Goal: Information Seeking & Learning: Compare options

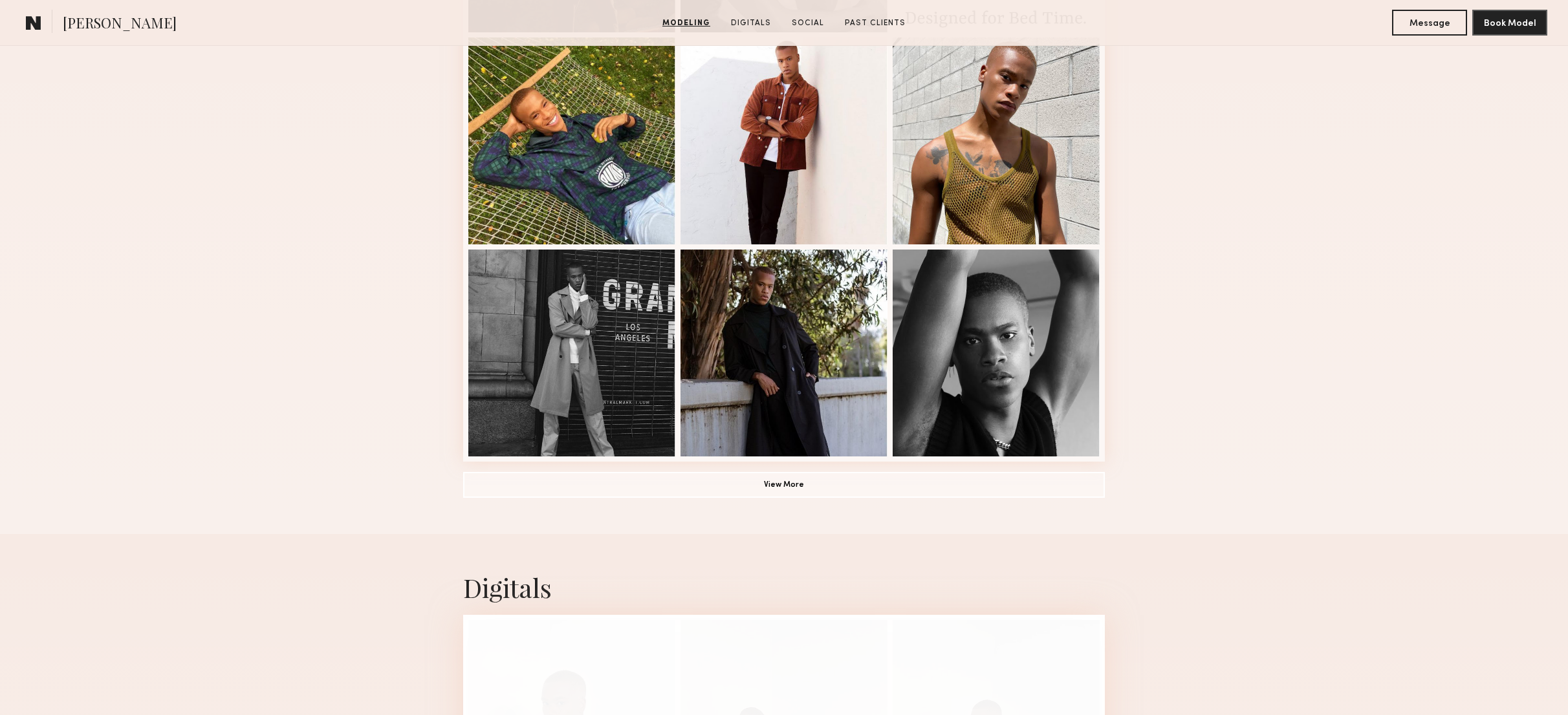
scroll to position [783, 0]
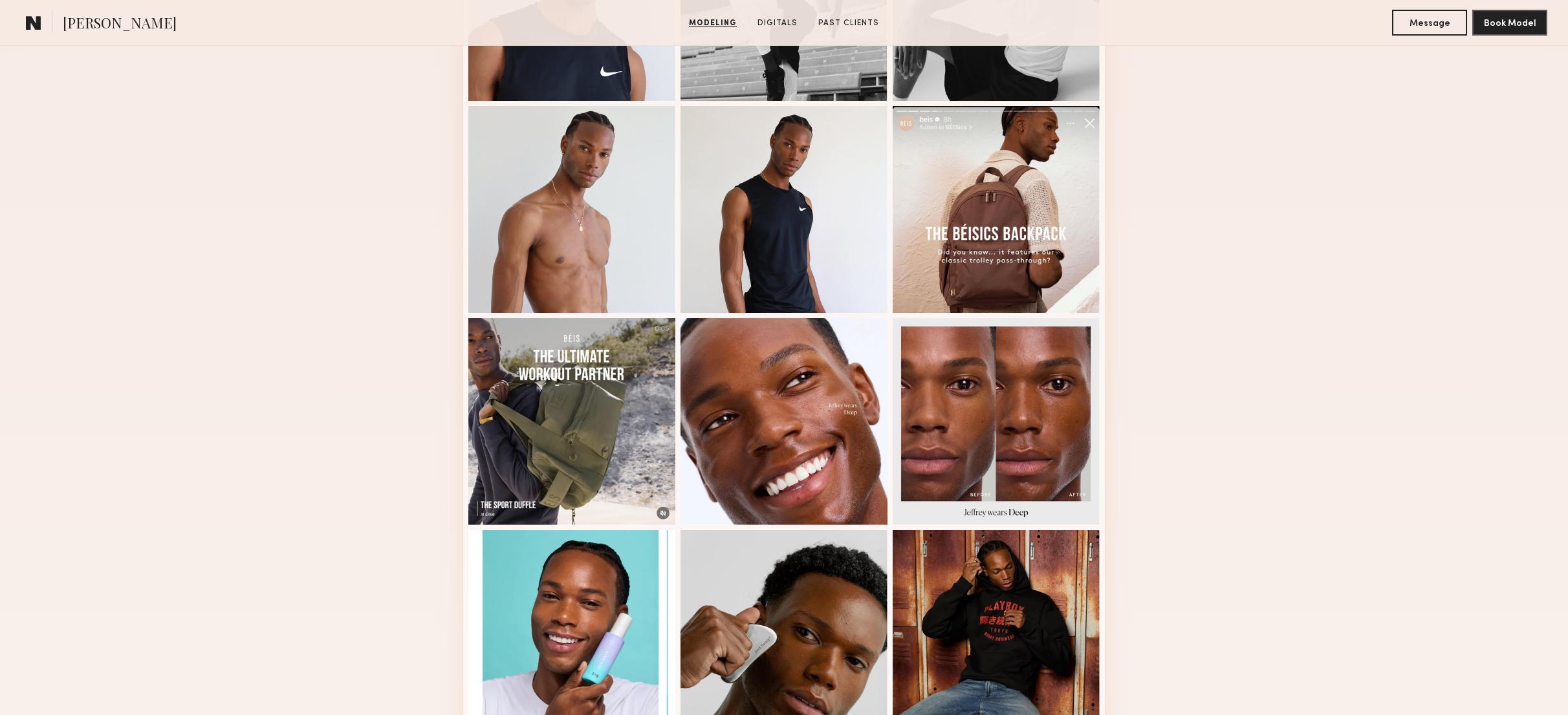
scroll to position [484, 0]
